Goal: Unclear

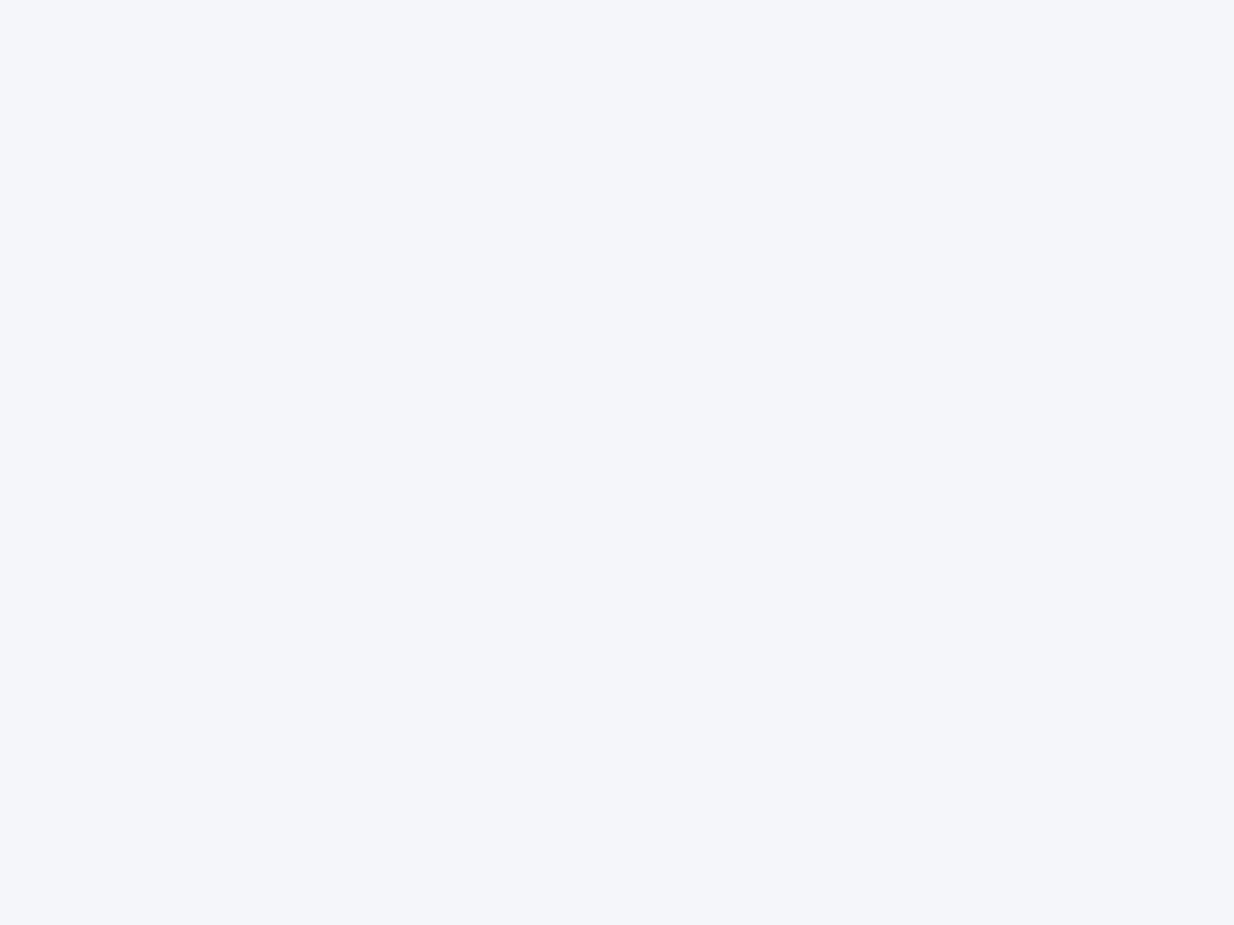
click at [617, 463] on div at bounding box center [617, 462] width 1234 height 925
